Goal: Information Seeking & Learning: Learn about a topic

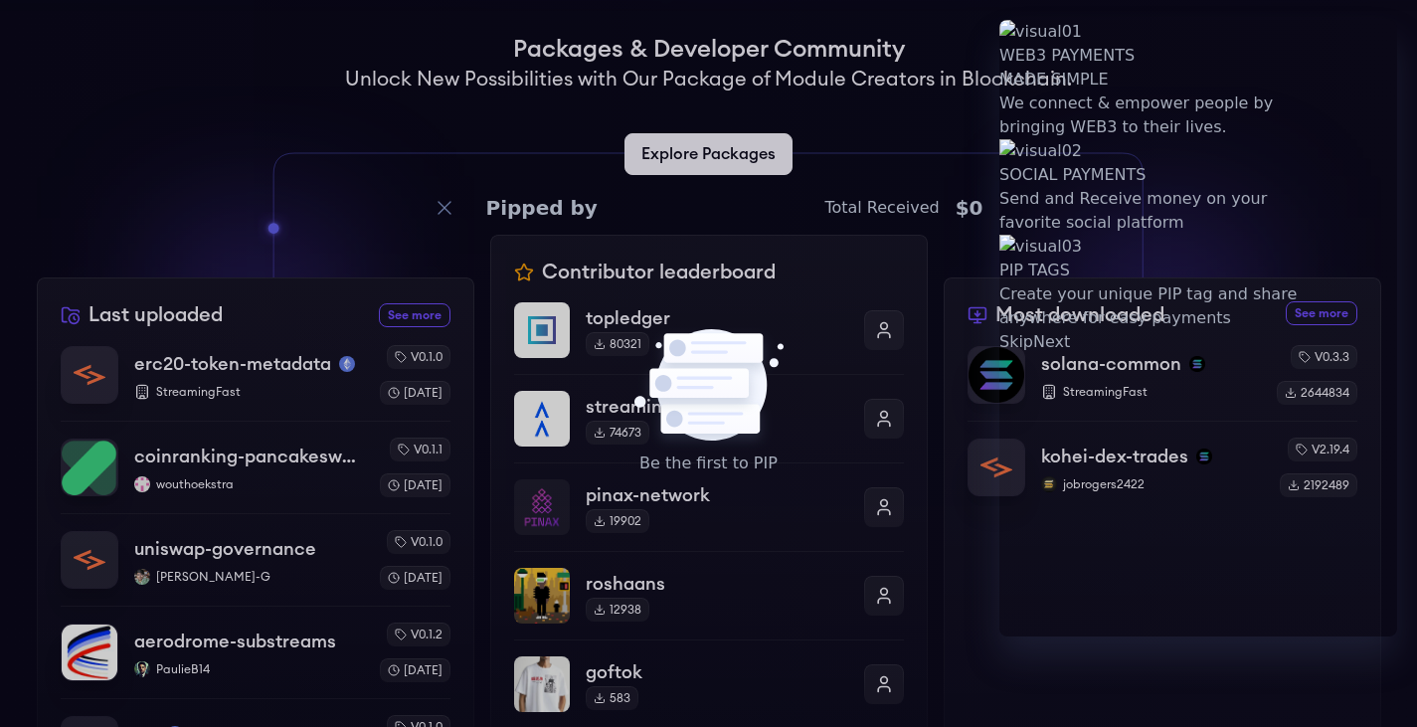
scroll to position [528, 0]
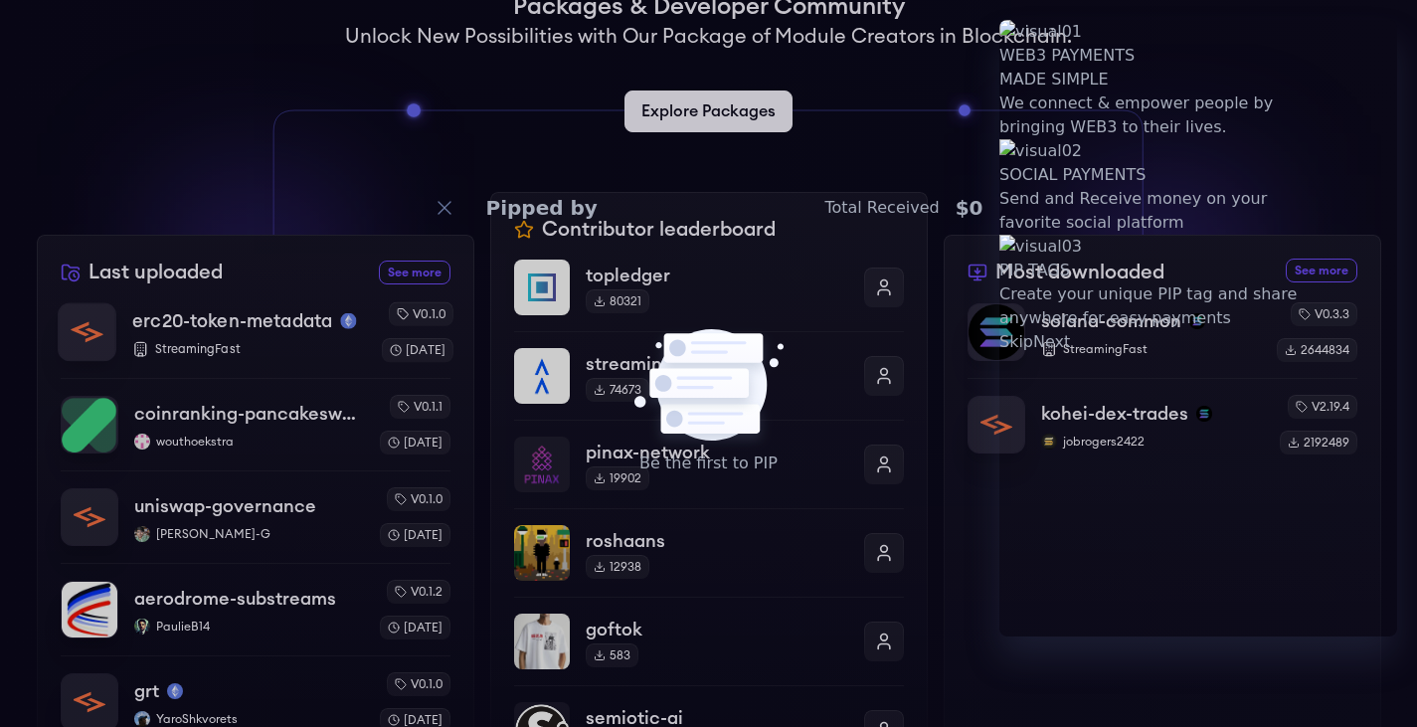
click at [310, 336] on div "erc20-token-metadata StreamingFast" at bounding box center [248, 332] width 233 height 51
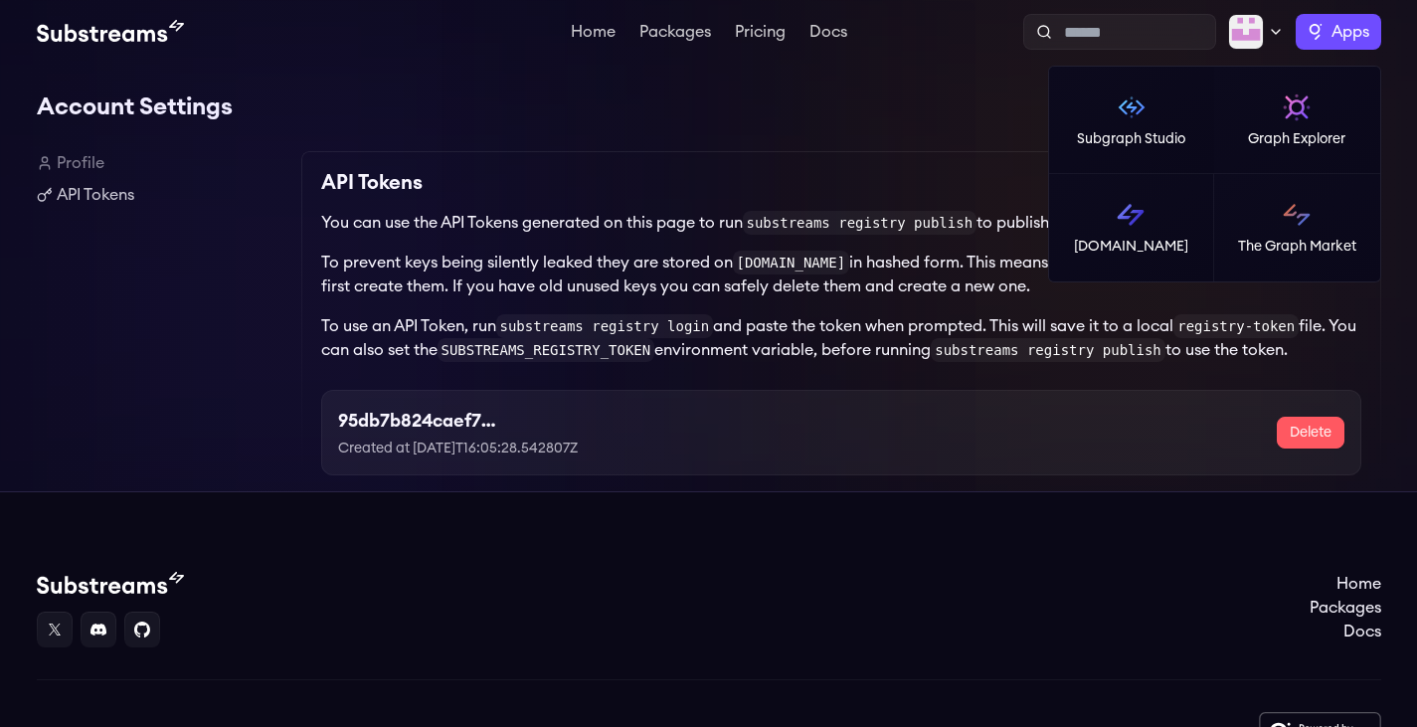
click at [1328, 44] on label "Apps" at bounding box center [1337, 32] width 85 height 36
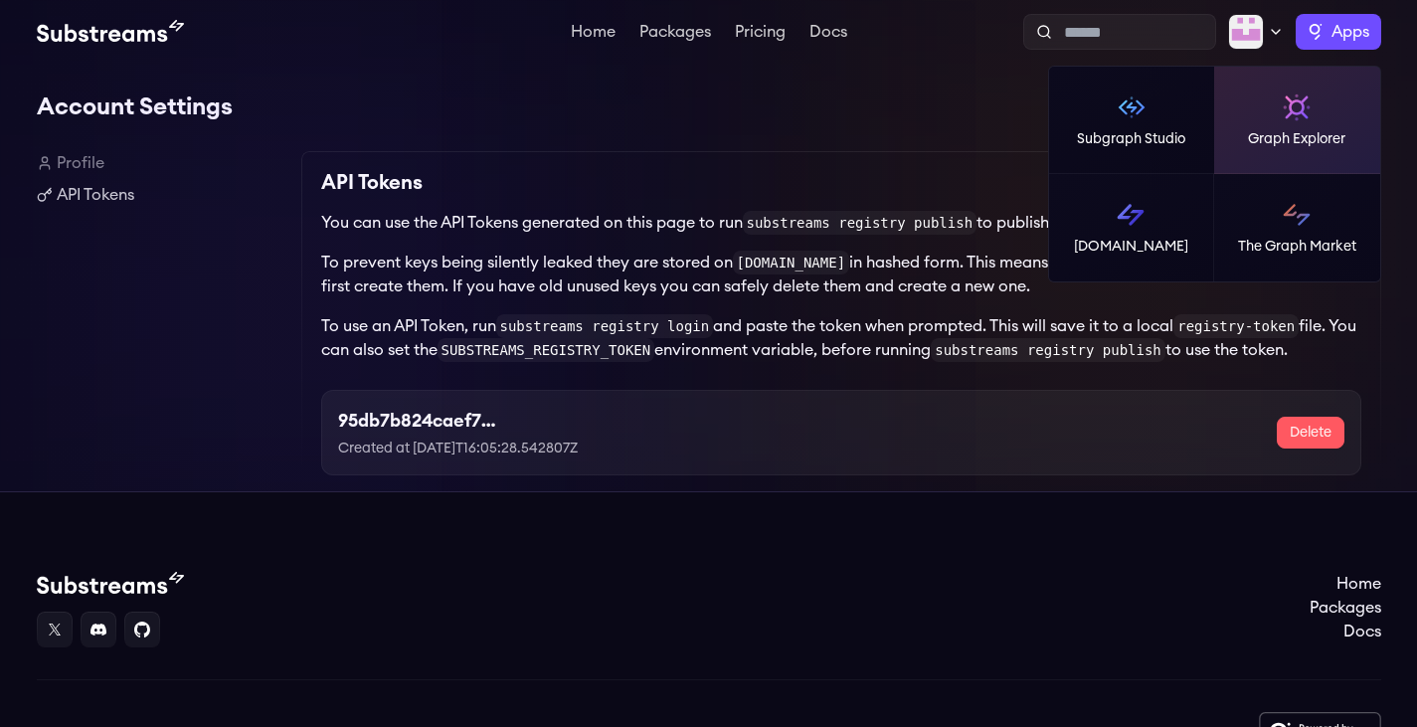
click at [1279, 131] on p "Graph Explorer" at bounding box center [1296, 139] width 97 height 20
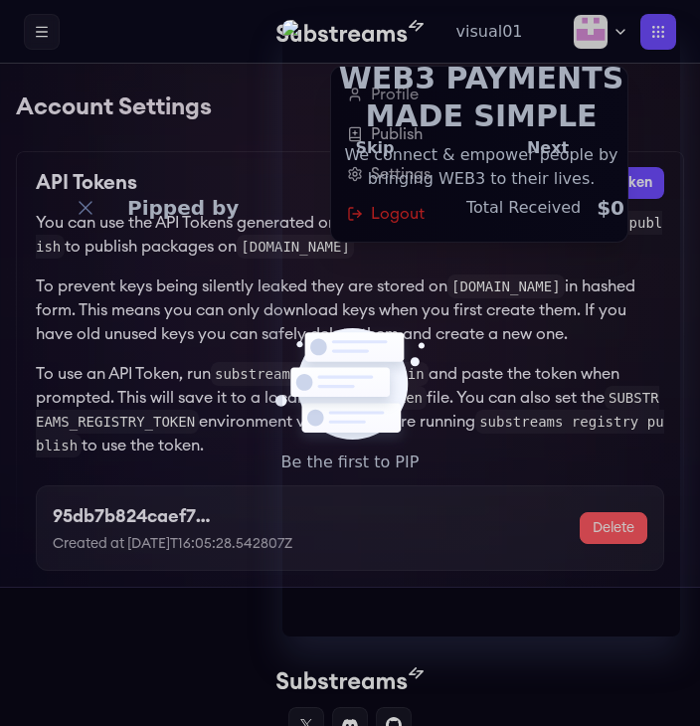
click at [583, 23] on img at bounding box center [591, 32] width 36 height 36
click at [401, 89] on link "Profile" at bounding box center [479, 95] width 264 height 24
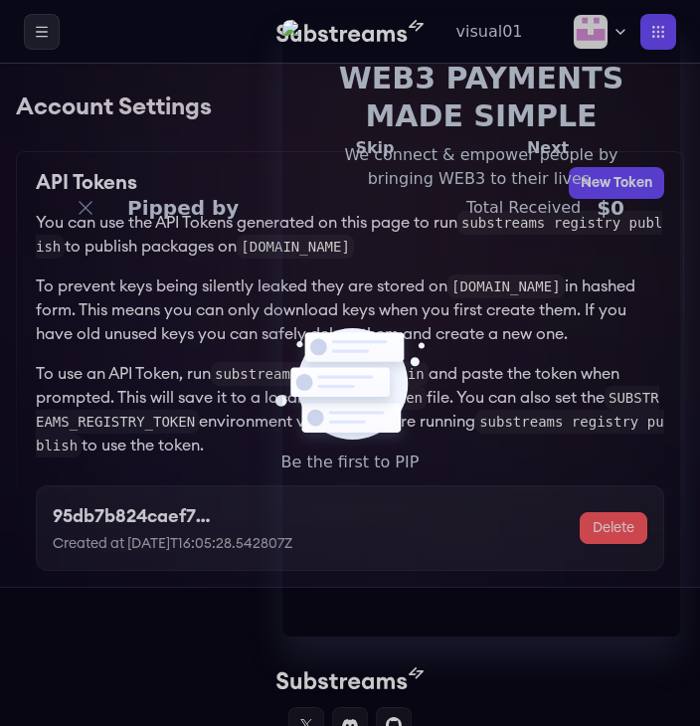
click at [43, 38] on icon at bounding box center [42, 32] width 16 height 16
click at [0, 0] on link "Packages" at bounding box center [0, 0] width 0 height 0
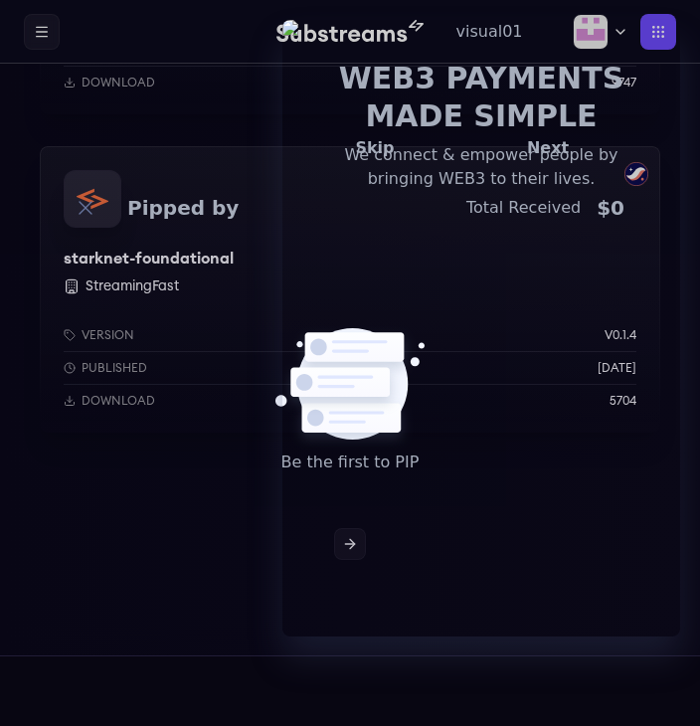
scroll to position [7444, 0]
click at [351, 534] on link at bounding box center [350, 543] width 32 height 32
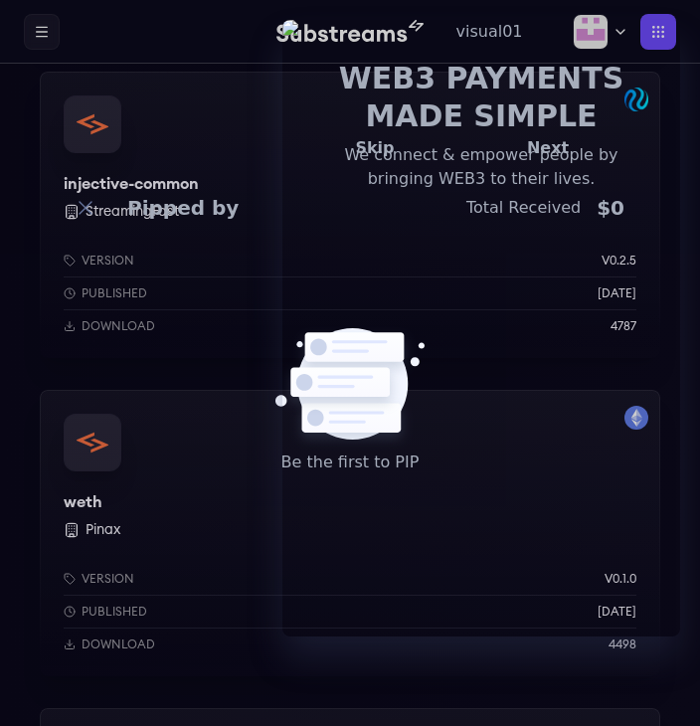
scroll to position [6881, 0]
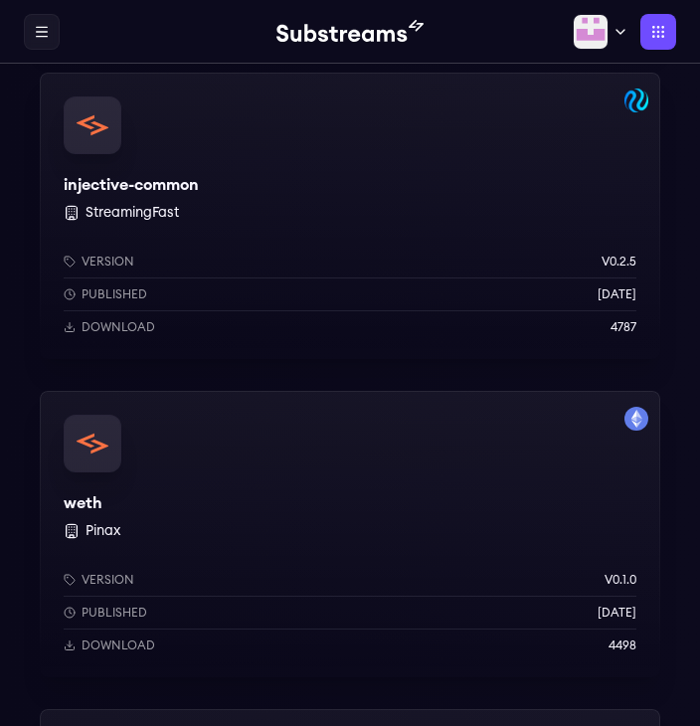
click at [349, 533] on div "weth Pinax Version v0.1.0 Published 1 years ago Download 4498" at bounding box center [350, 534] width 620 height 286
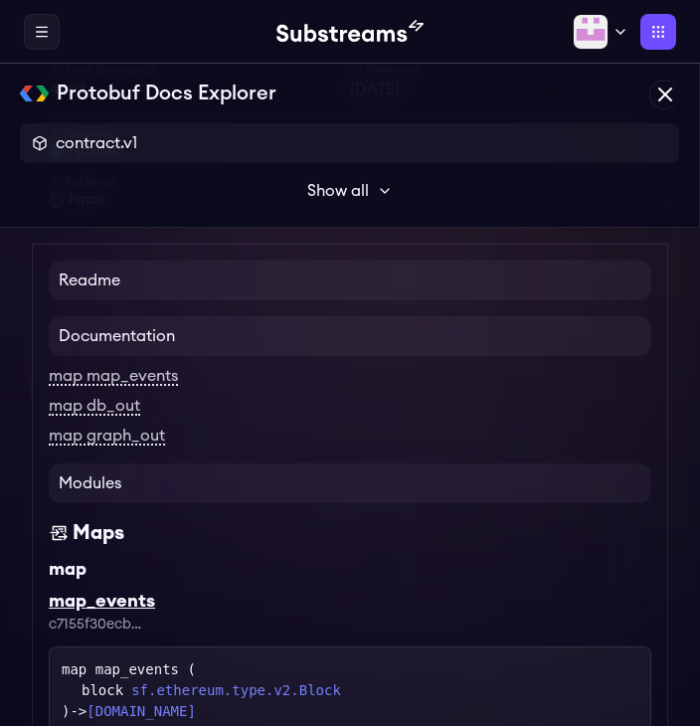
scroll to position [288, 0]
click at [239, 299] on h4 "Readme" at bounding box center [350, 279] width 602 height 40
click at [95, 299] on h4 "Readme" at bounding box center [350, 279] width 602 height 40
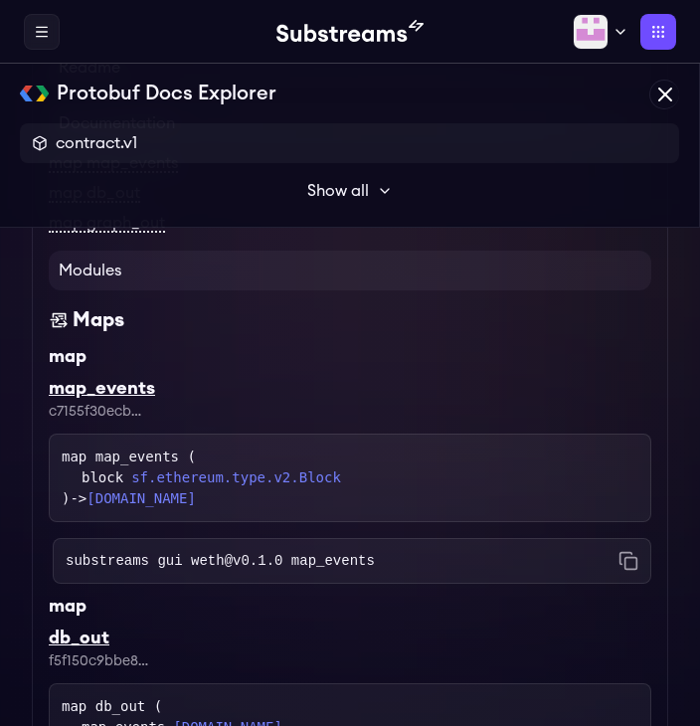
scroll to position [498, 0]
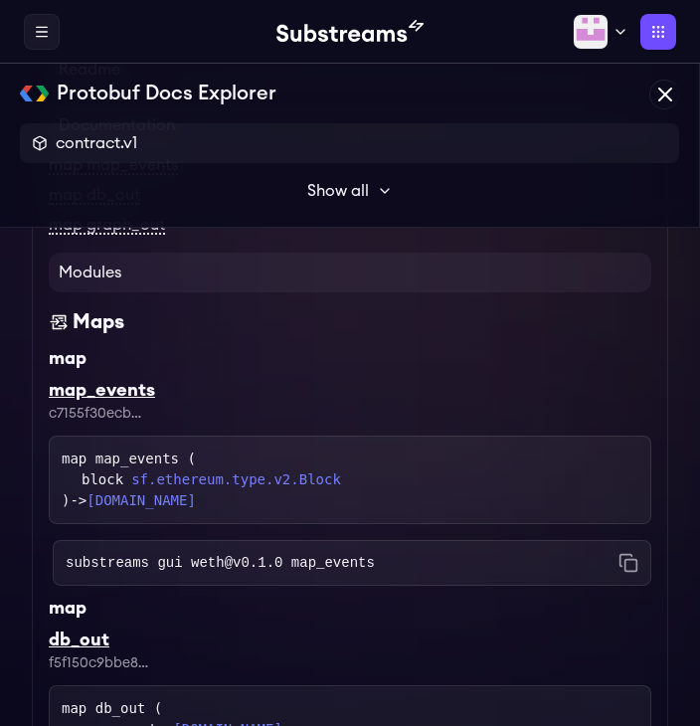
click at [120, 175] on link "map map_events" at bounding box center [113, 166] width 129 height 18
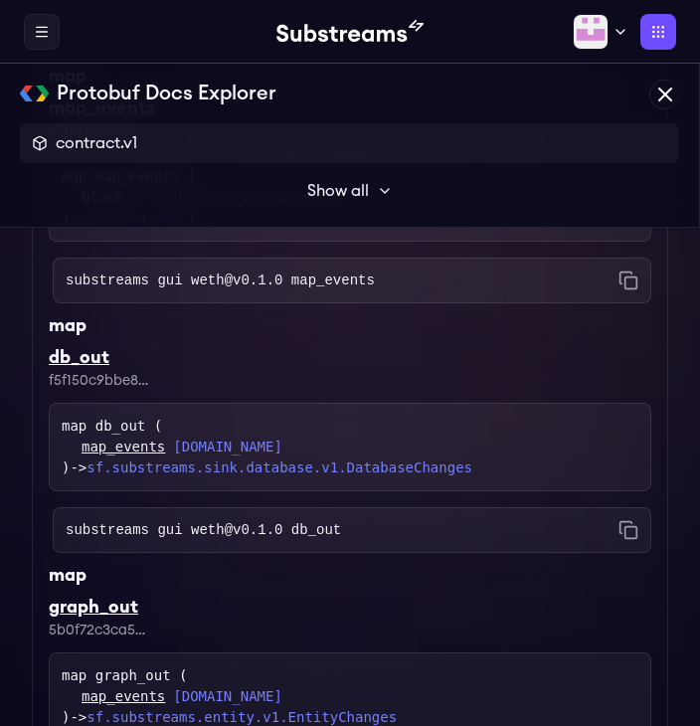
scroll to position [812, 0]
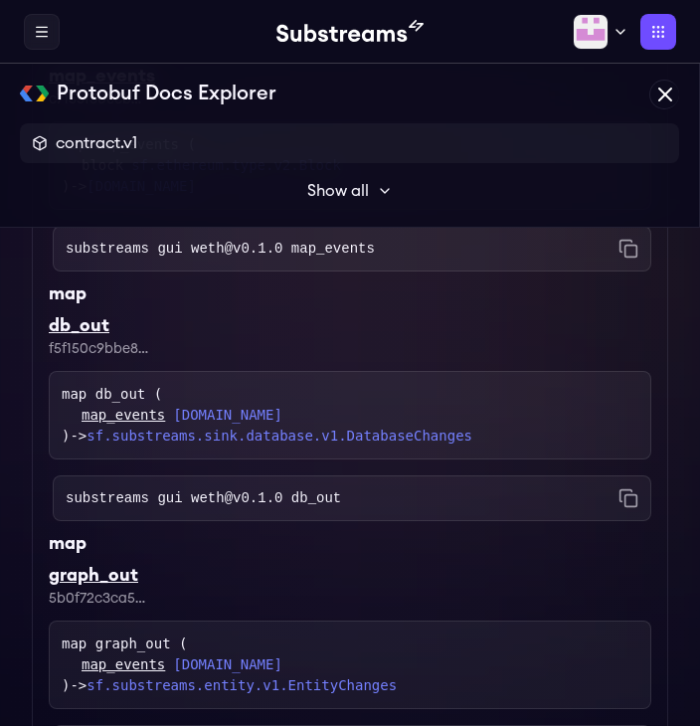
click at [64, 197] on div "map map_events ( block sf.ethereum.type.v2.Block ) -> [DOMAIN_NAME]" at bounding box center [350, 165] width 577 height 63
click at [64, 210] on div "map map_events ( block sf.ethereum.type.v2.Block ) -> [DOMAIN_NAME]" at bounding box center [350, 165] width 602 height 88
click at [74, 307] on div "map" at bounding box center [350, 293] width 602 height 28
click at [39, 24] on icon at bounding box center [42, 32] width 16 height 16
click at [0, 0] on icon at bounding box center [0, 0] width 0 height 0
